Goal: Use online tool/utility

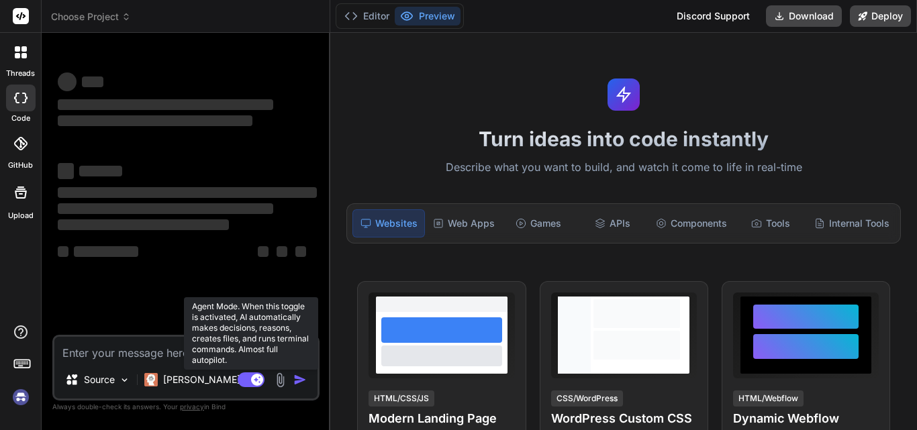
type textarea "x"
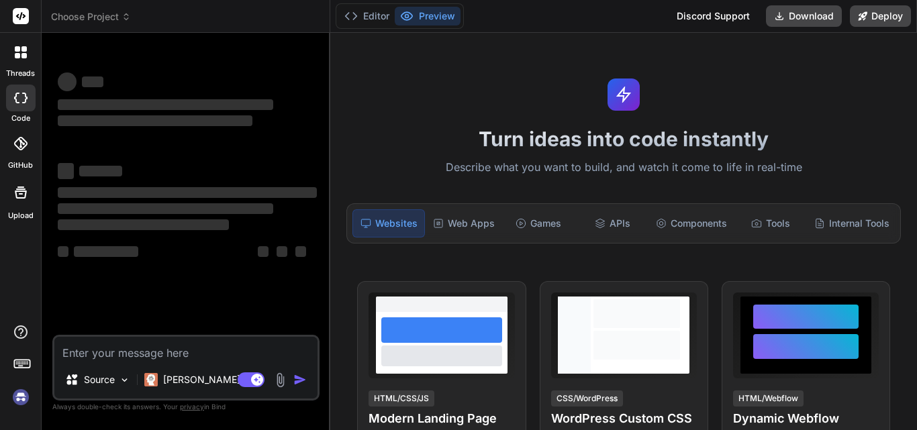
click at [133, 347] on textarea at bounding box center [185, 349] width 263 height 24
type textarea "Route::put('/customers/{id}', function (Request $request, $id) { $customer = Cu…"
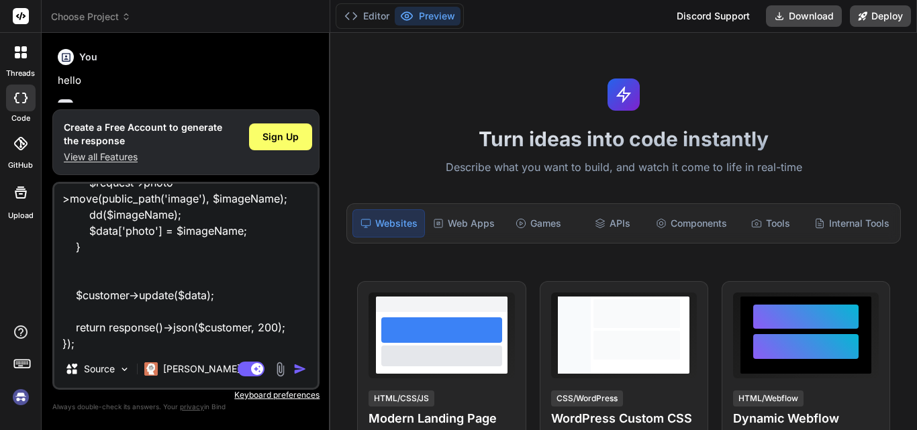
scroll to position [45, 0]
type textarea "x"
type textarea "Route::put('/customers/{id}', function (Request $request, $id) { $customer = Cu…"
click at [299, 368] on img "button" at bounding box center [299, 368] width 13 height 13
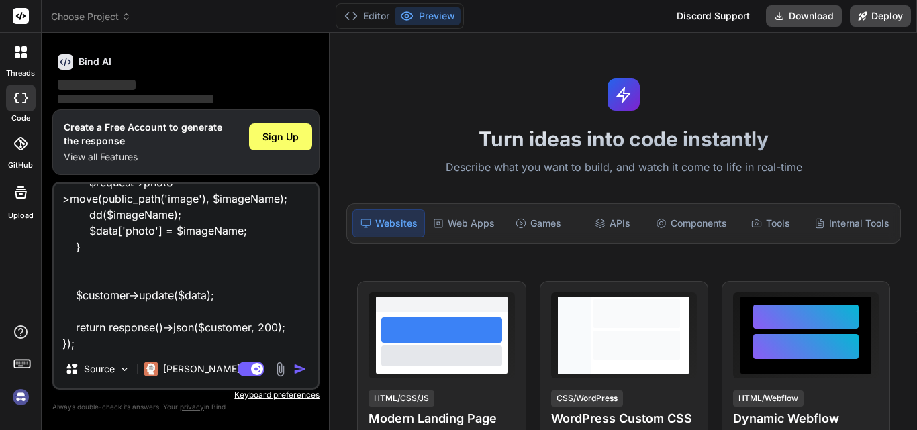
click at [299, 368] on img "button" at bounding box center [299, 368] width 13 height 13
drag, startPoint x: 299, startPoint y: 368, endPoint x: 300, endPoint y: 357, distance: 10.8
click at [300, 363] on img "button" at bounding box center [299, 368] width 13 height 13
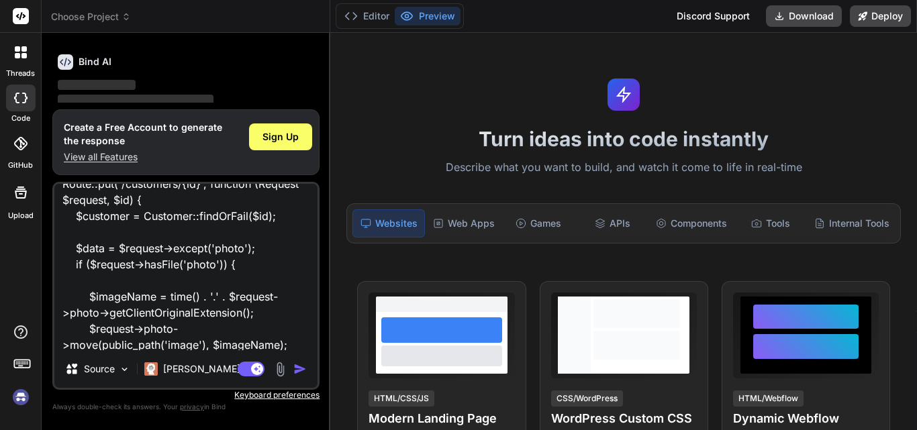
scroll to position [0, 0]
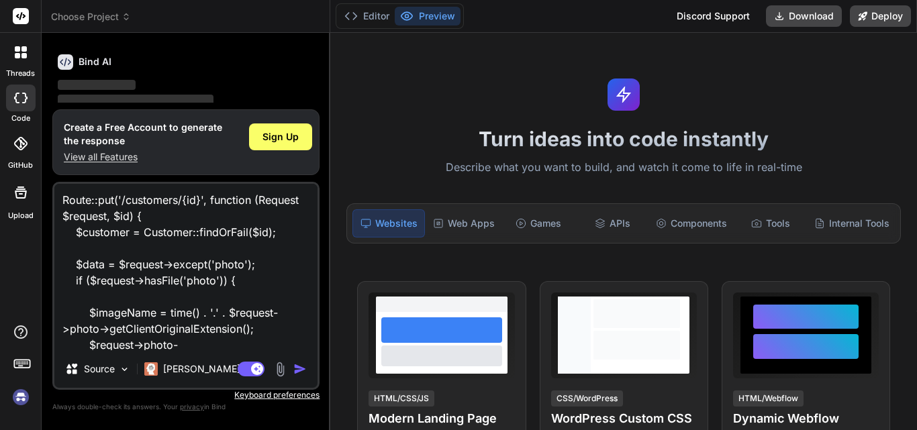
click at [295, 375] on img "button" at bounding box center [299, 368] width 13 height 13
